Goal: Task Accomplishment & Management: Manage account settings

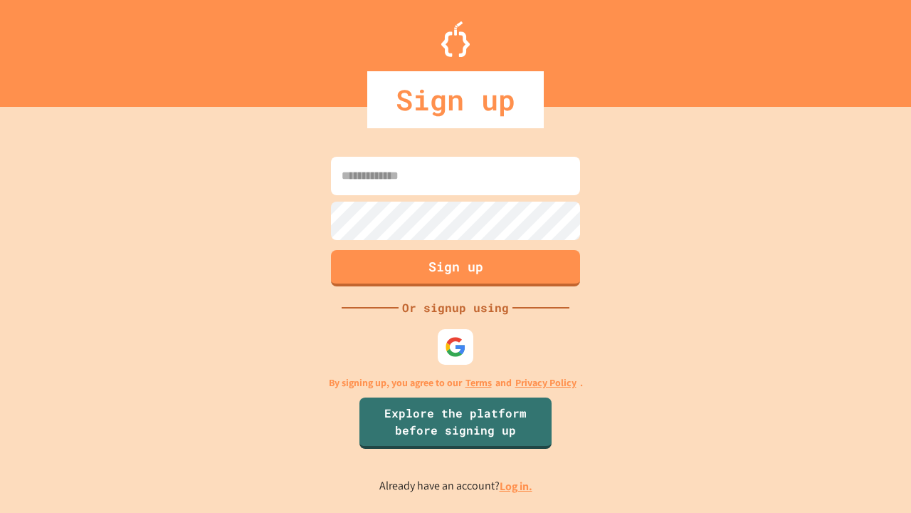
click at [517, 486] on link "Log in." at bounding box center [516, 485] width 33 height 15
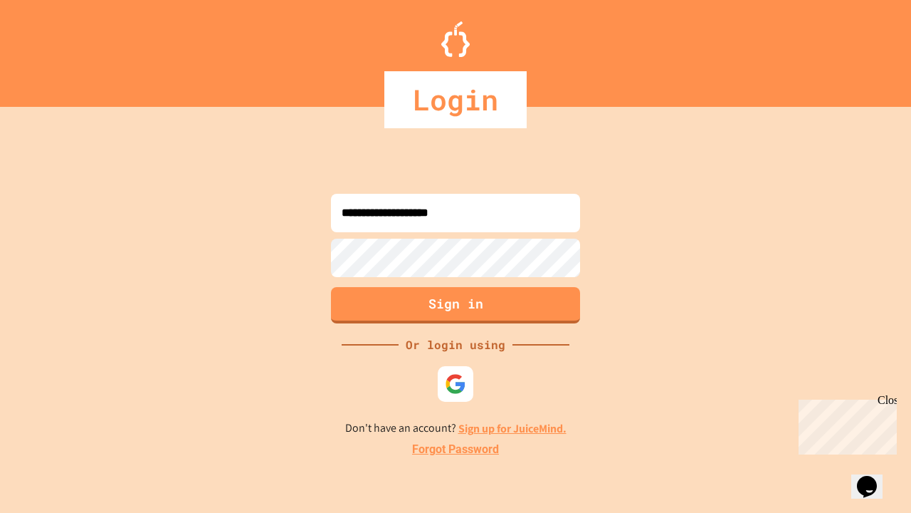
type input "**********"
